Goal: Find specific page/section: Find specific page/section

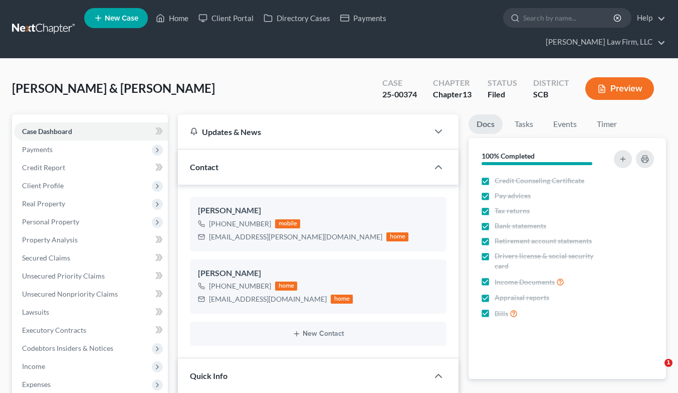
select select "2"
select select "1"
click at [64, 20] on link at bounding box center [44, 29] width 64 height 18
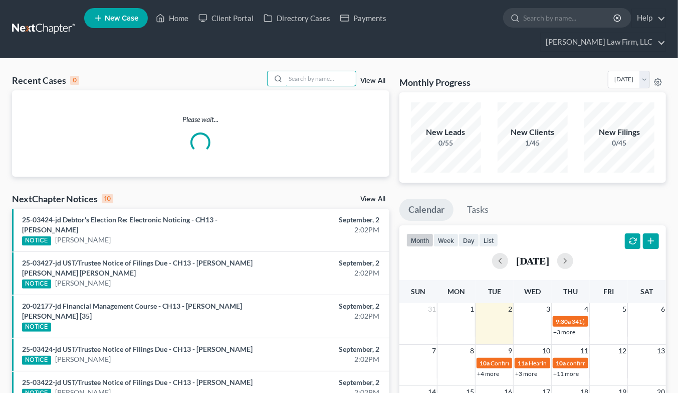
click at [306, 71] on input "search" at bounding box center [321, 78] width 70 height 15
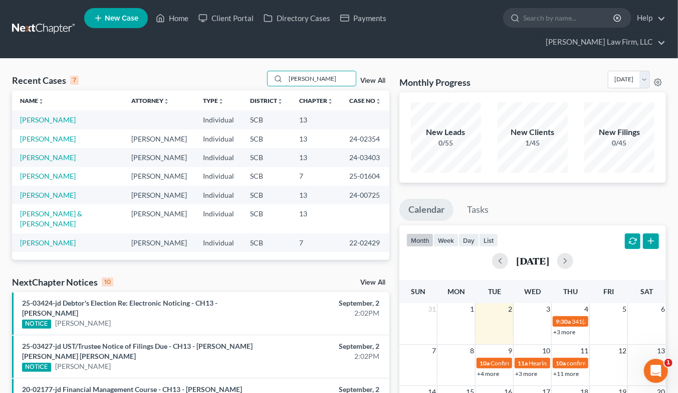
type input "gordon"
click at [36, 171] on link "Gordon, Shi" at bounding box center [48, 175] width 56 height 9
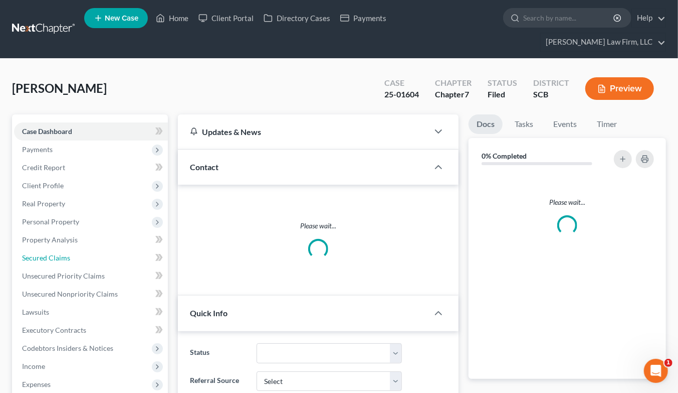
click at [42, 249] on link "Secured Claims" at bounding box center [91, 258] width 154 height 18
